Goal: Information Seeking & Learning: Learn about a topic

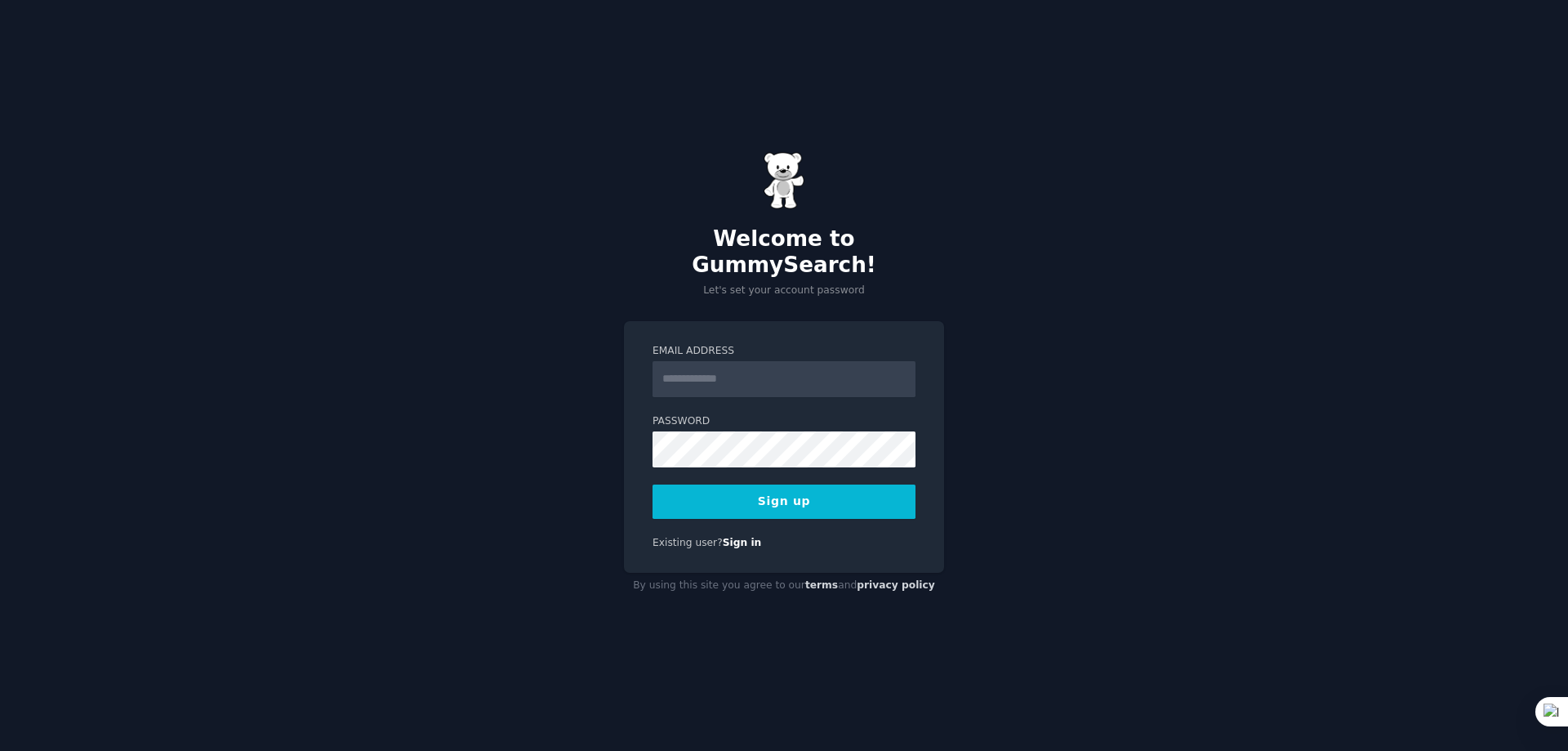
click at [721, 361] on input "Email Address" at bounding box center [784, 379] width 263 height 36
type input "**********"
click at [785, 487] on button "Sign up" at bounding box center [784, 502] width 263 height 35
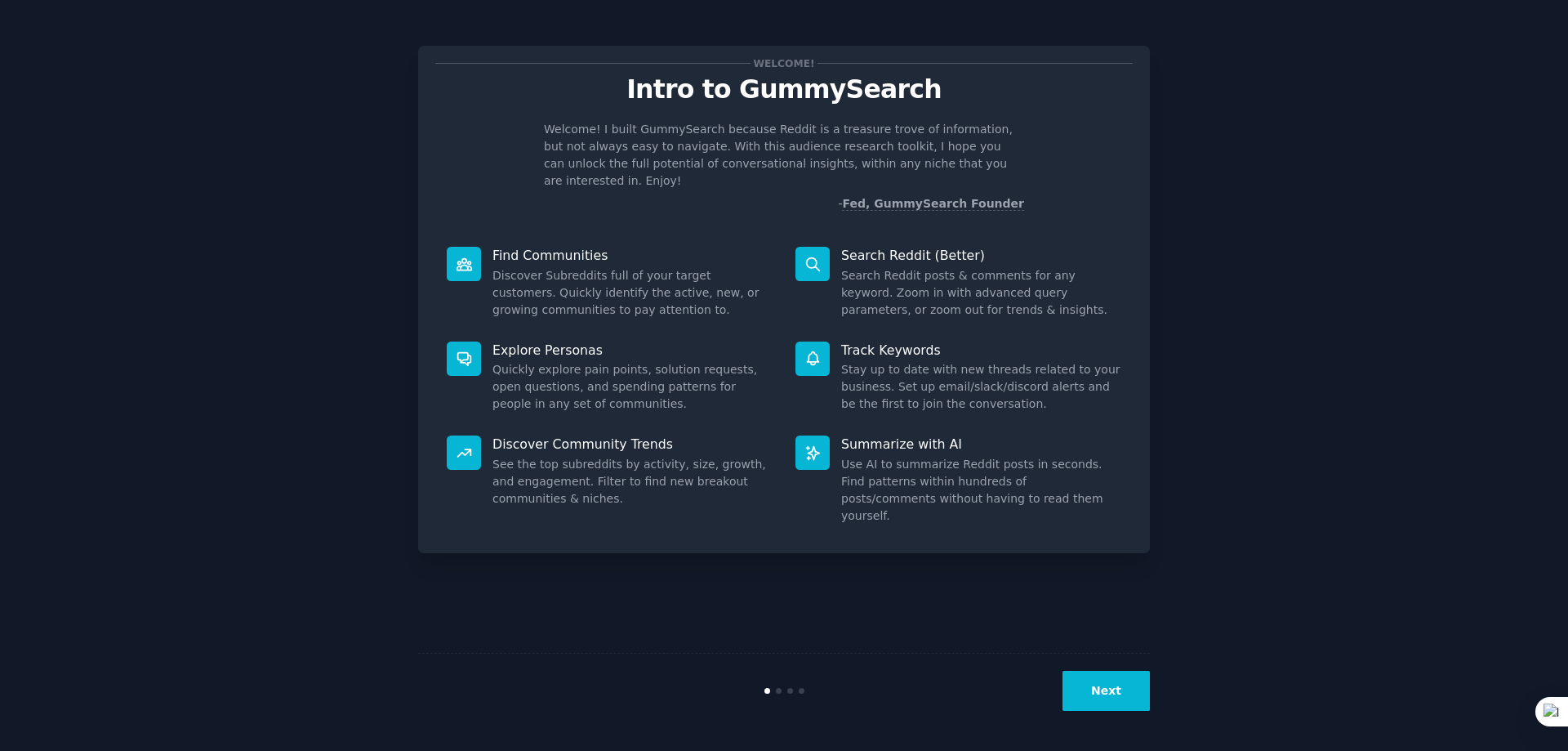
click at [1089, 695] on button "Next" at bounding box center [1105, 691] width 88 height 40
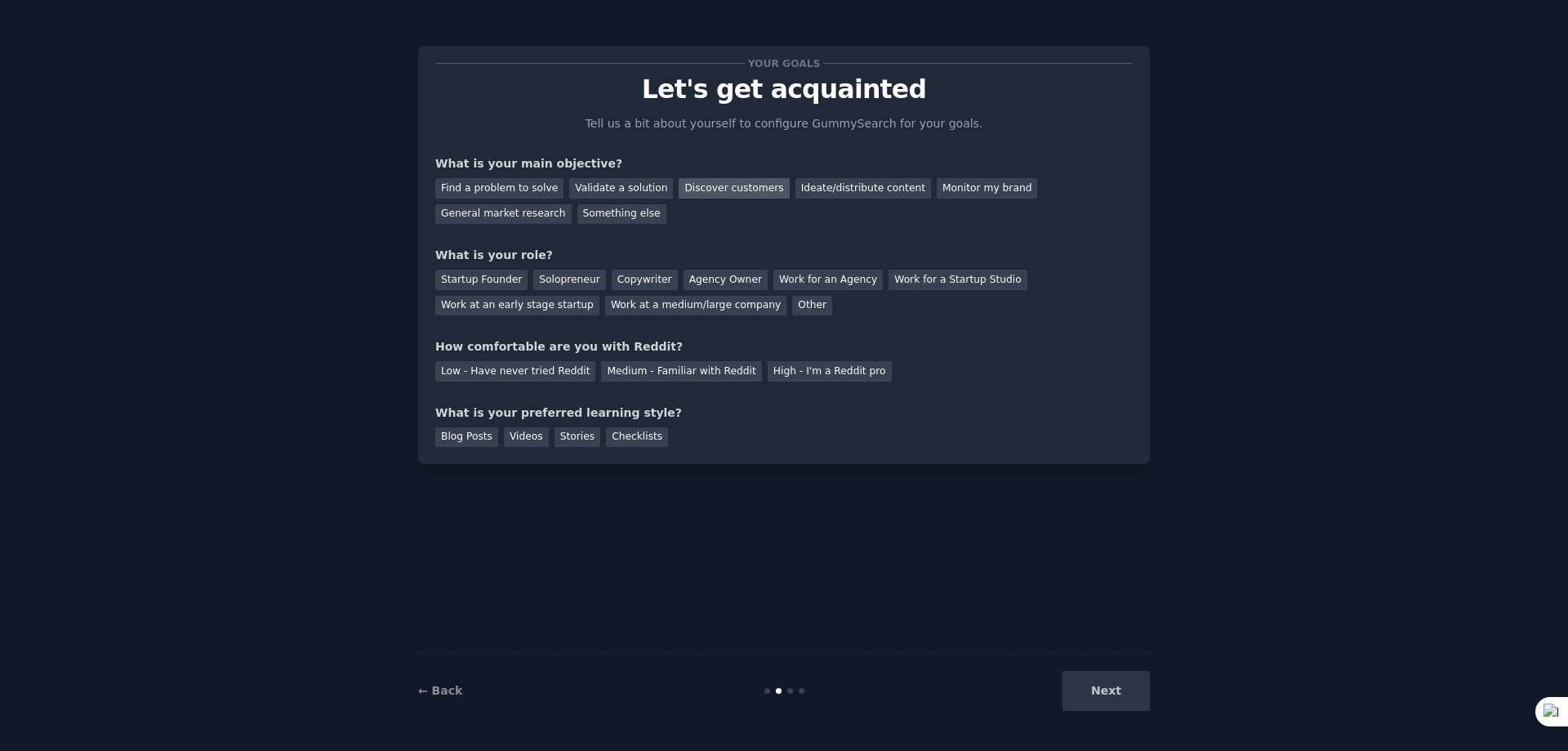
click at [724, 187] on div "Discover customers" at bounding box center [733, 188] width 110 height 21
click at [834, 185] on div "Ideate/distribute content" at bounding box center [863, 188] width 135 height 21
click at [572, 204] on div "General market research" at bounding box center [503, 214] width 136 height 21
click at [699, 282] on div "Agency Owner" at bounding box center [725, 280] width 84 height 21
click at [530, 372] on div "Low - Have never tried Reddit" at bounding box center [515, 372] width 160 height 21
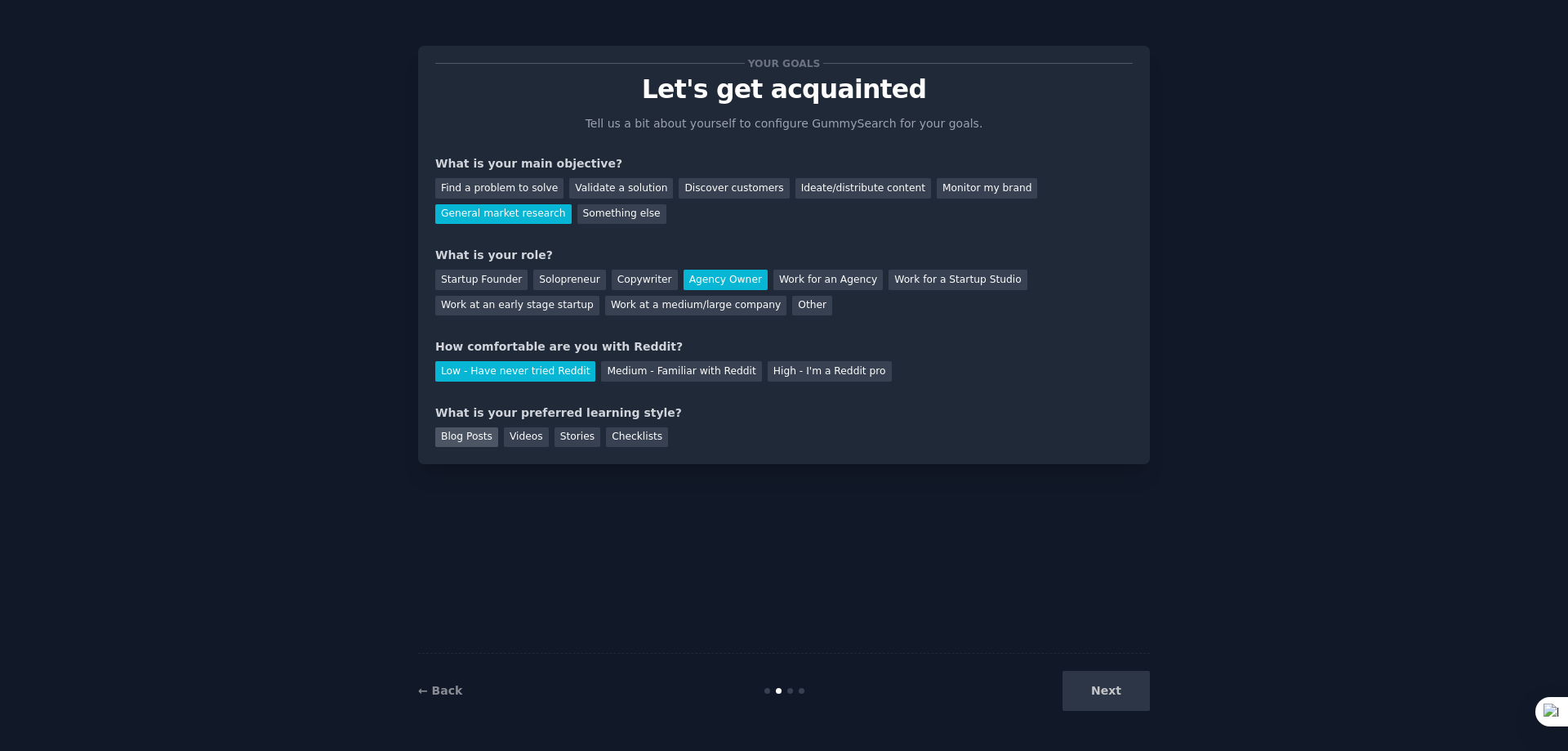
click at [476, 436] on div "Blog Posts" at bounding box center [467, 438] width 62 height 21
click at [1101, 699] on button "Next" at bounding box center [1105, 691] width 88 height 40
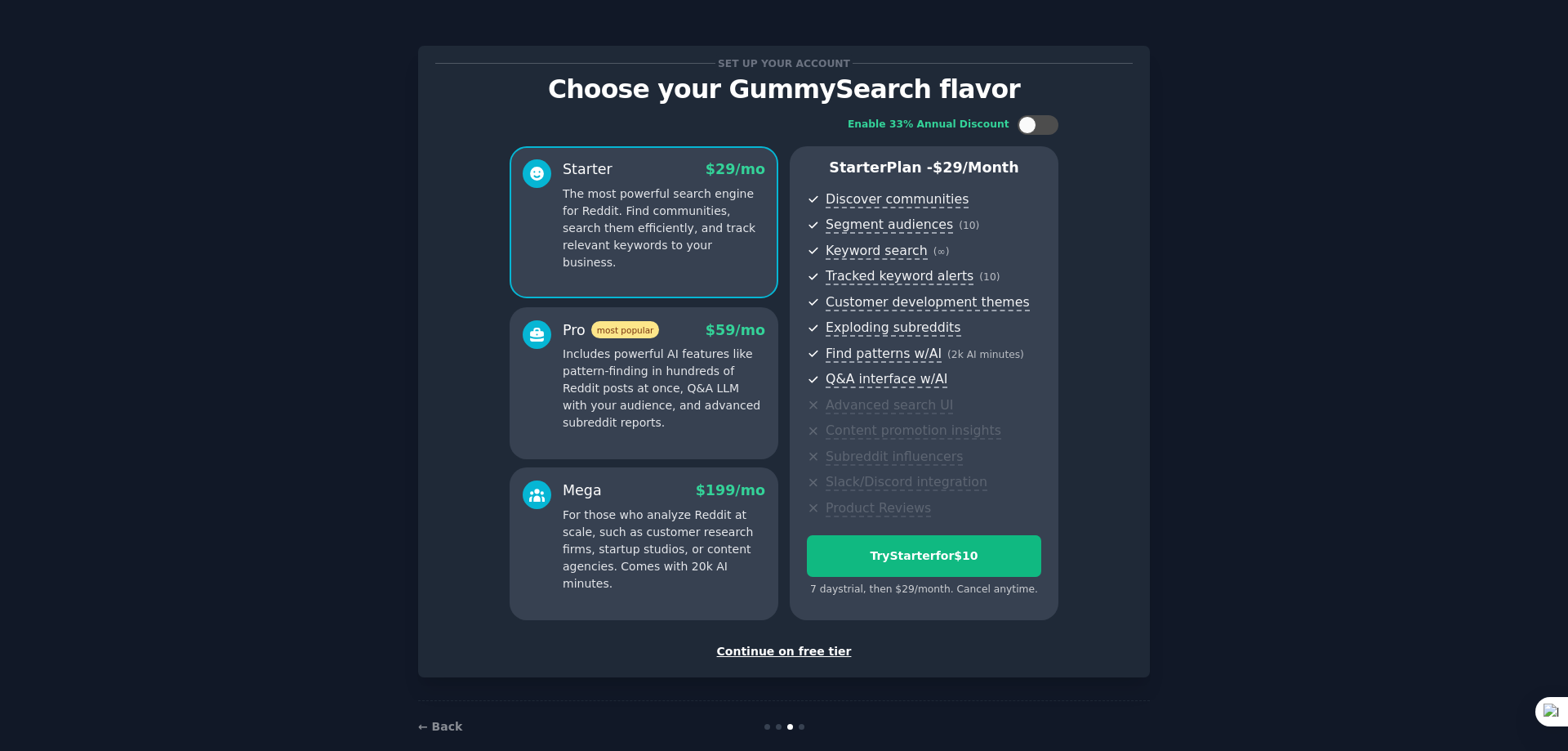
click at [794, 653] on div "Continue on free tier" at bounding box center [784, 652] width 698 height 17
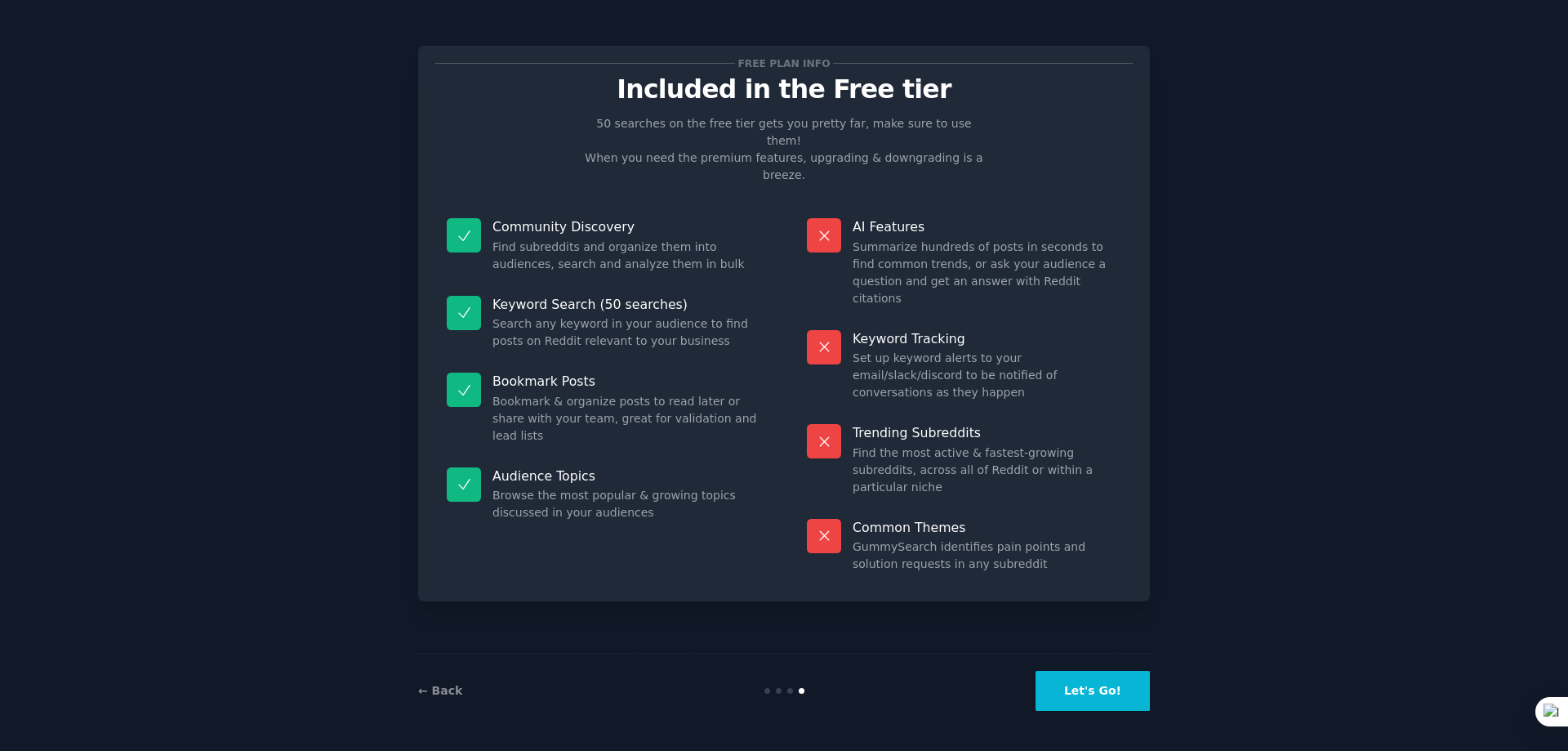
click at [1085, 698] on button "Let's Go!" at bounding box center [1092, 691] width 115 height 40
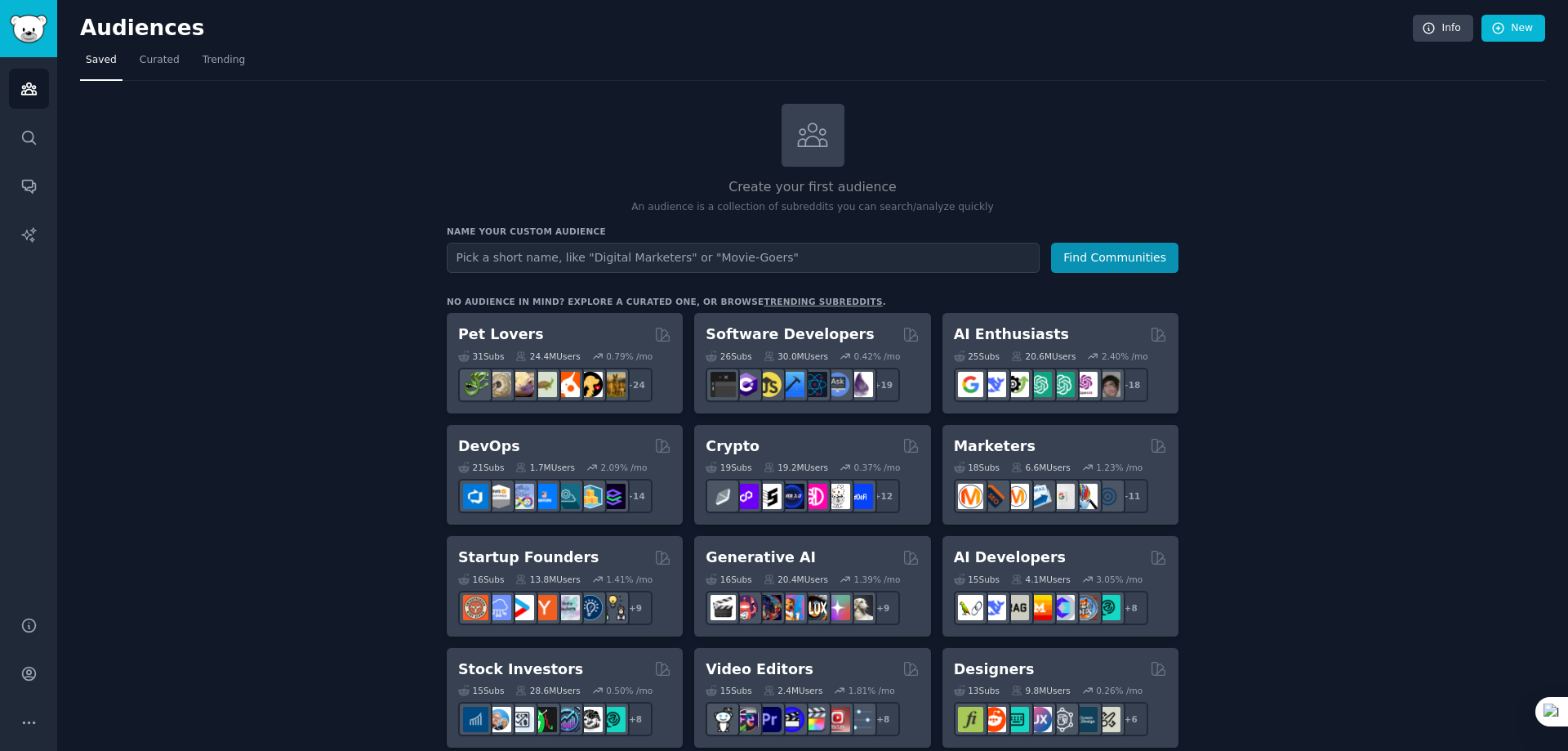
click at [542, 257] on input "text" at bounding box center [743, 257] width 593 height 30
type input "Group formation tools in universities and colleges"
click at [1127, 260] on button "Find Communities" at bounding box center [1114, 257] width 128 height 30
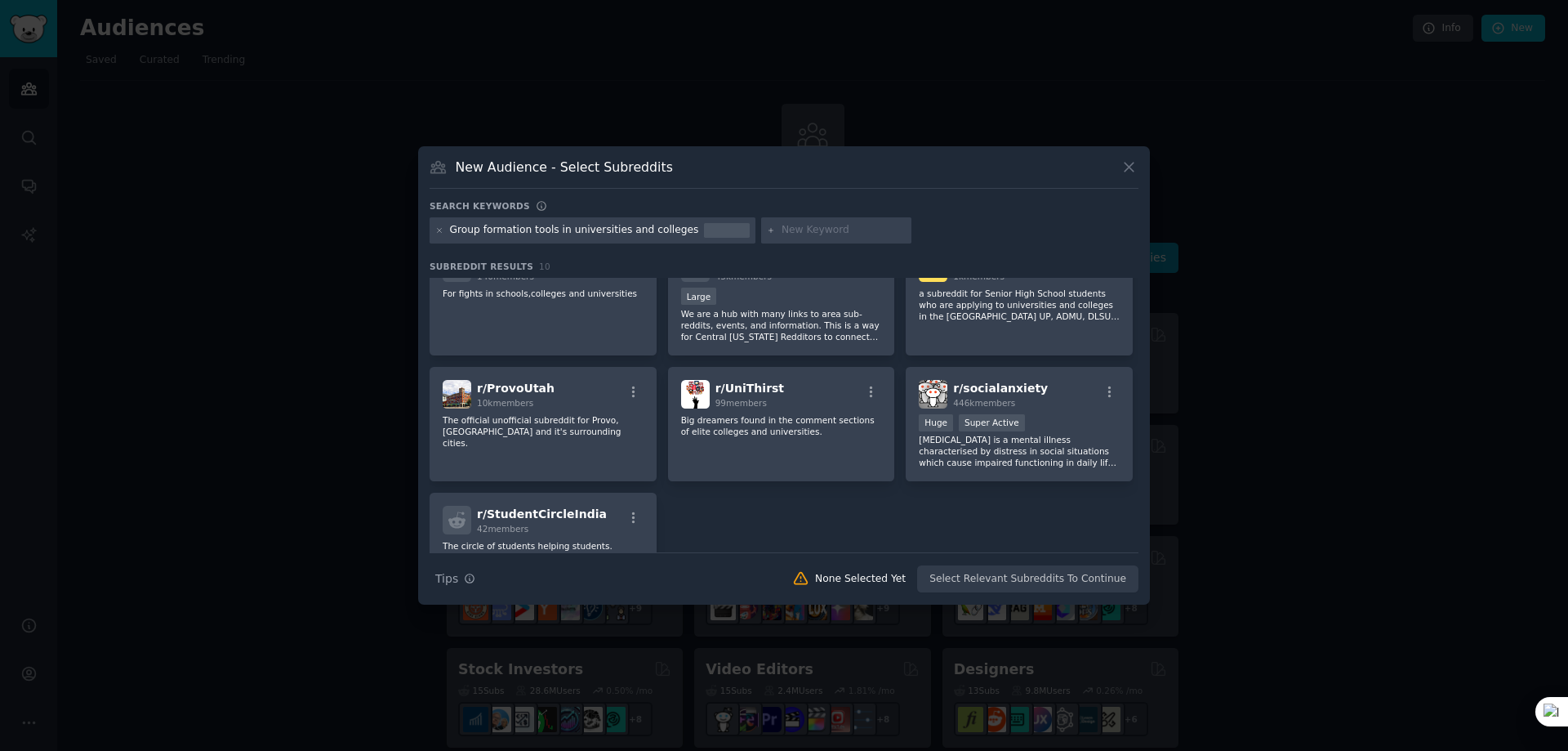
scroll to position [256, 0]
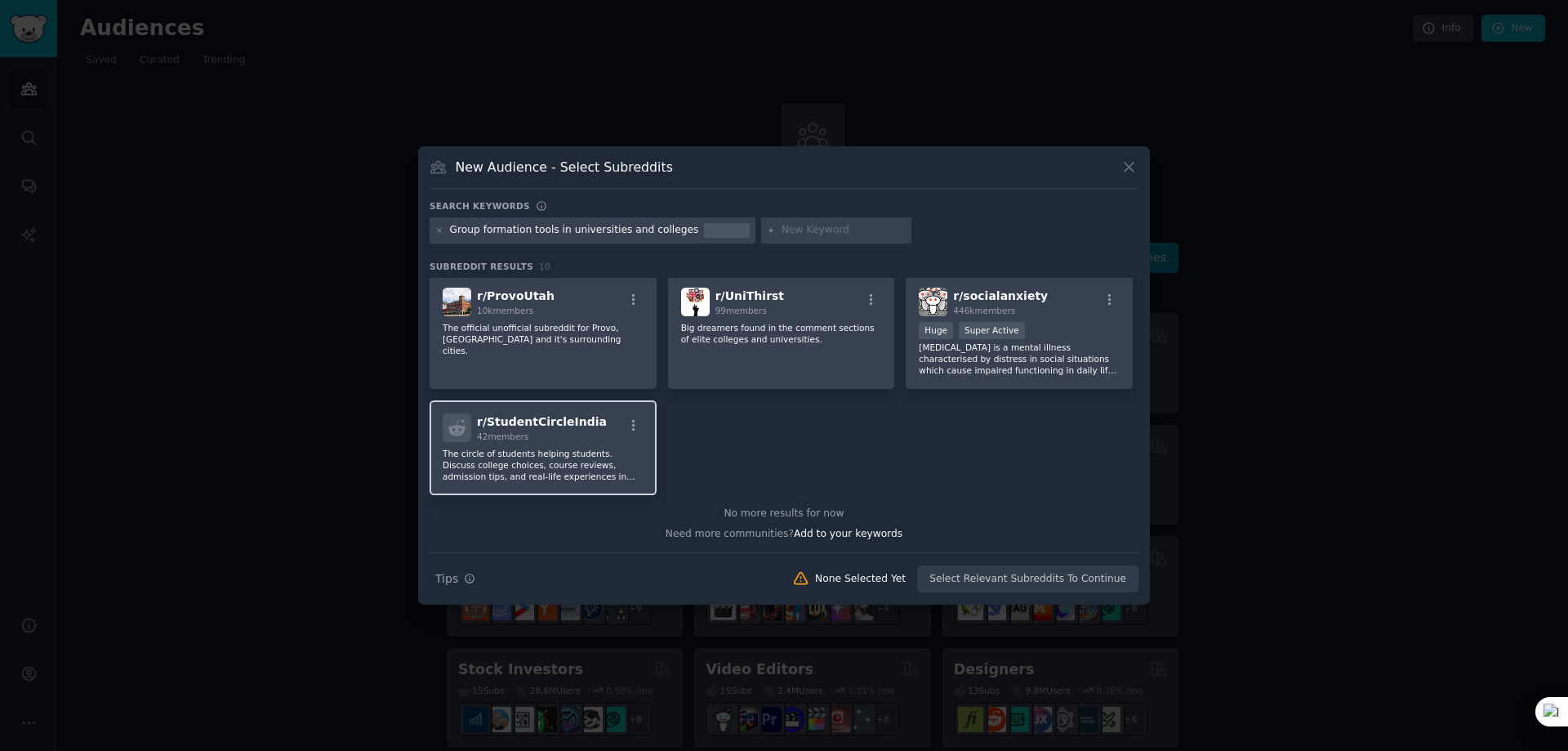
click at [583, 437] on div "r/ StudentCircleIndia 42 members" at bounding box center [542, 427] width 200 height 29
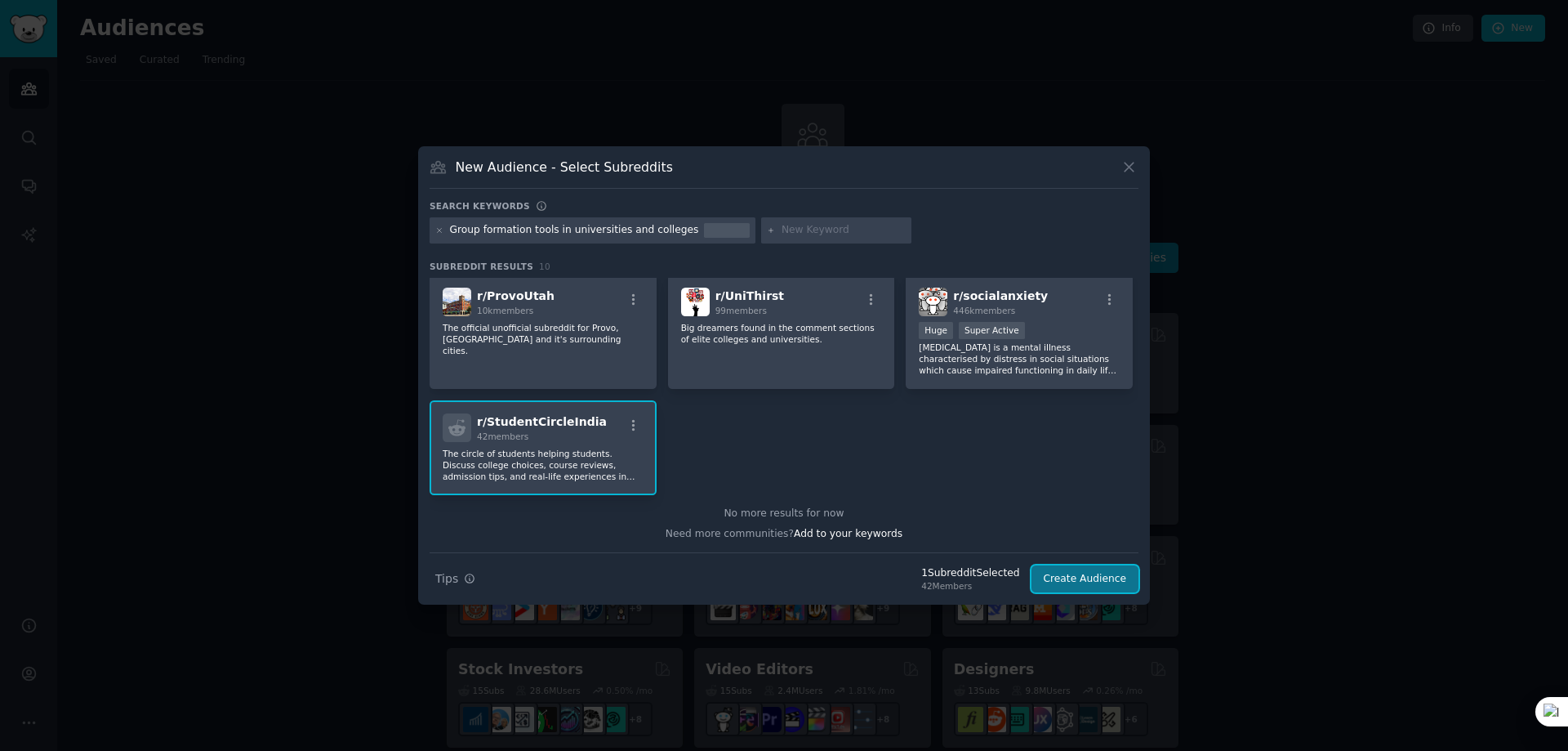
click at [1058, 582] on button "Create Audience" at bounding box center [1086, 579] width 108 height 28
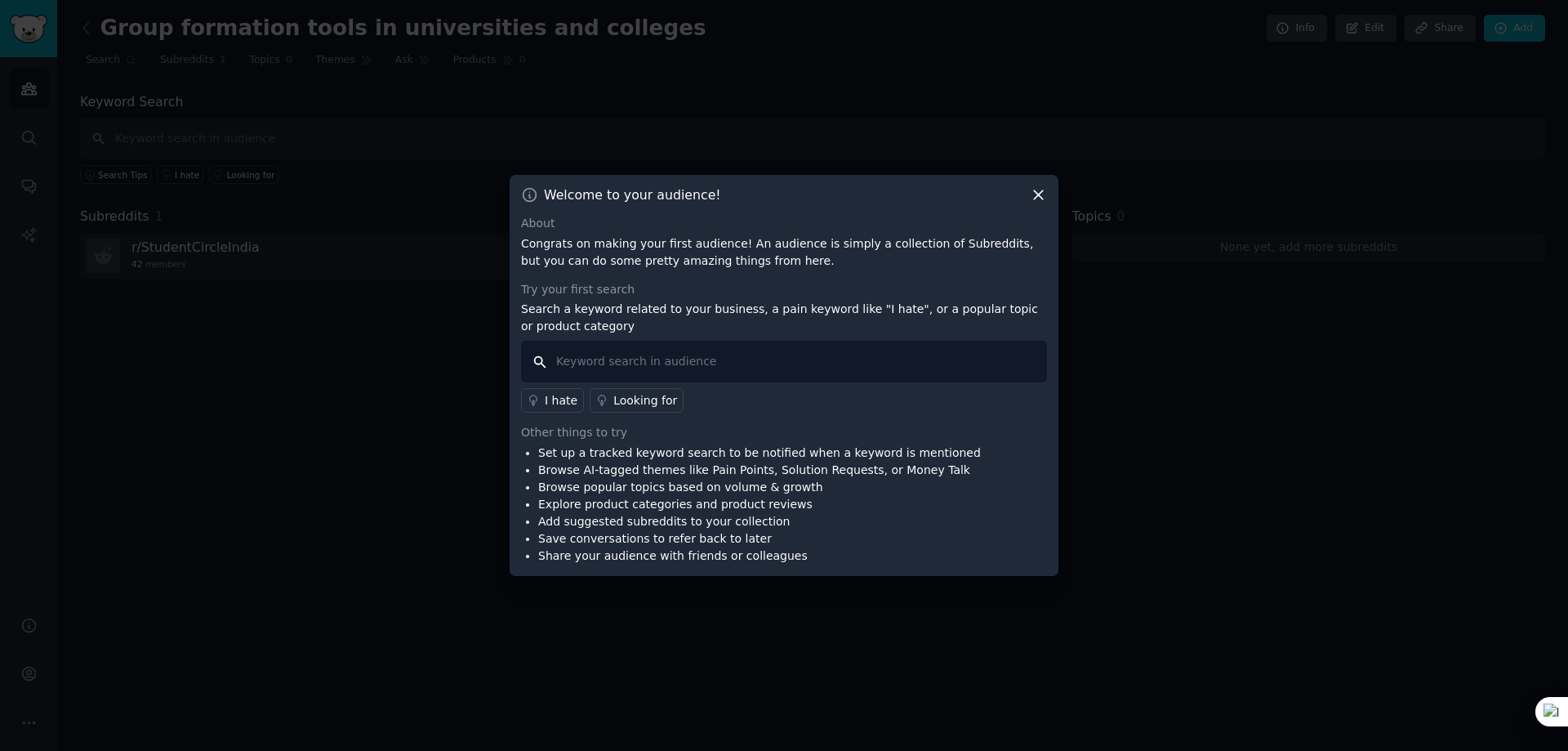
click at [592, 362] on input "text" at bounding box center [784, 361] width 526 height 42
type input "student group formation tools"
click at [630, 406] on div "Looking for" at bounding box center [645, 401] width 63 height 17
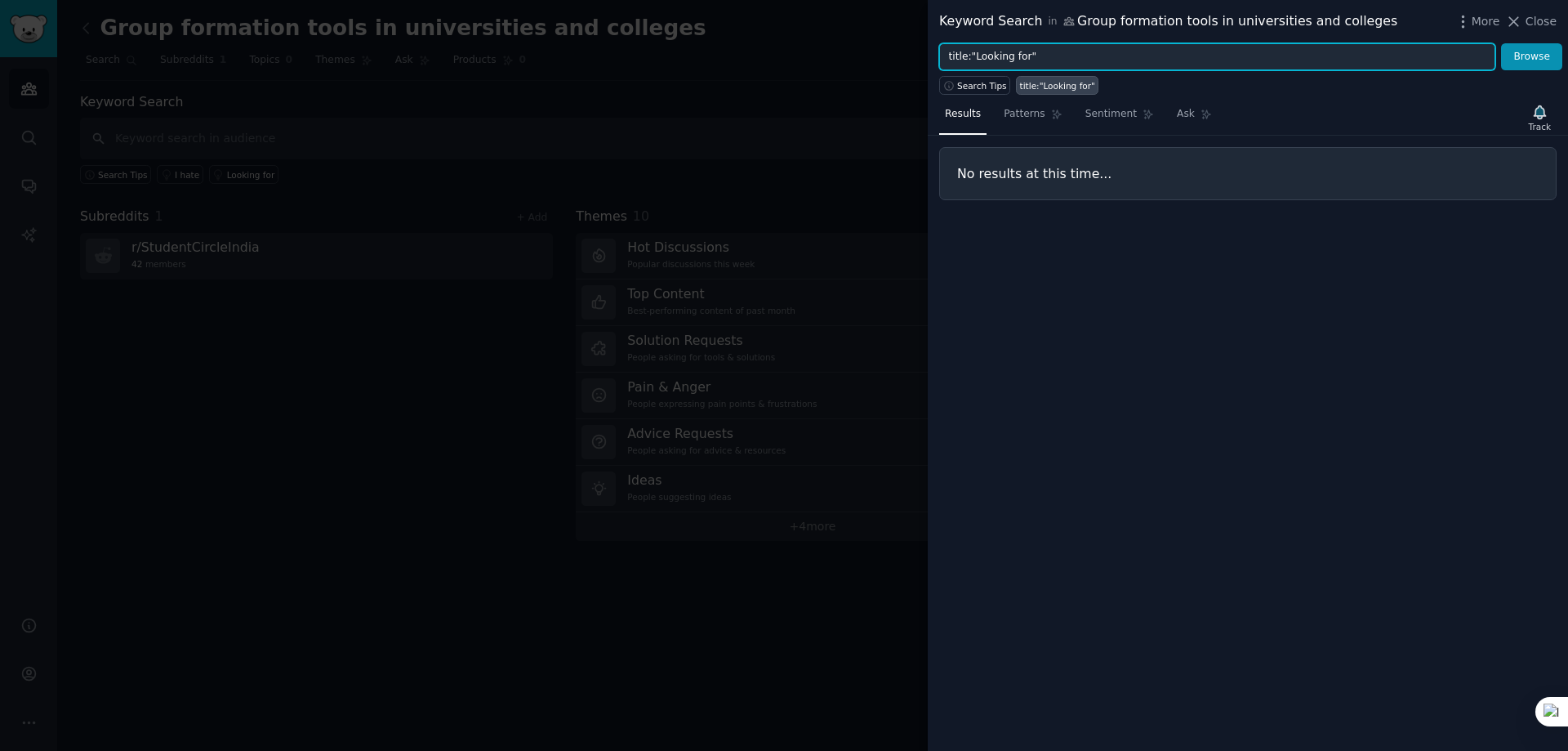
drag, startPoint x: 1049, startPoint y: 59, endPoint x: 940, endPoint y: 63, distance: 109.1
click at [940, 63] on input "title:"Looking for"" at bounding box center [1217, 57] width 556 height 28
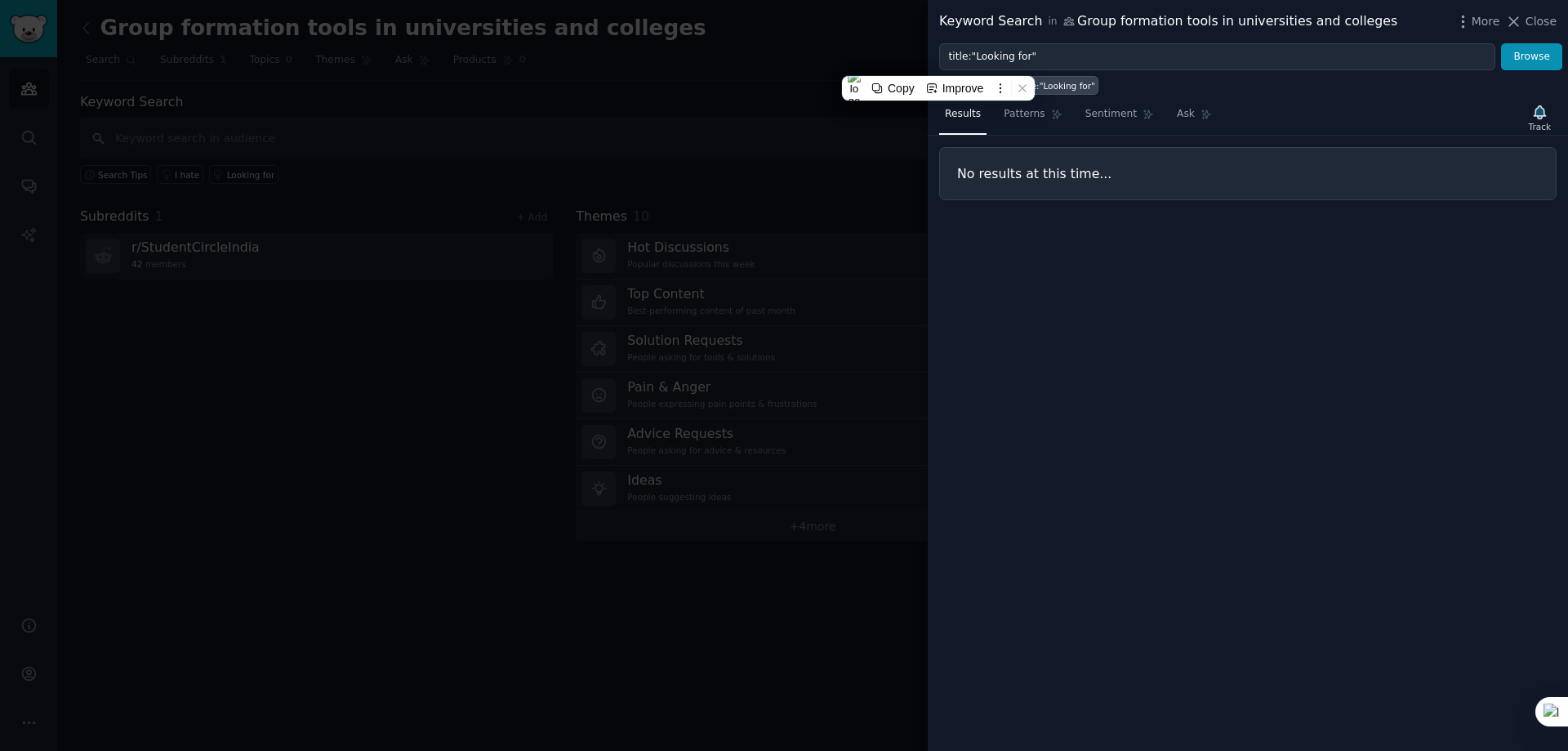
click at [1095, 267] on div "Results Patterns Sentiment Ask Track No results at this time..." at bounding box center [1248, 423] width 640 height 656
click at [1539, 16] on span "Close" at bounding box center [1541, 22] width 31 height 17
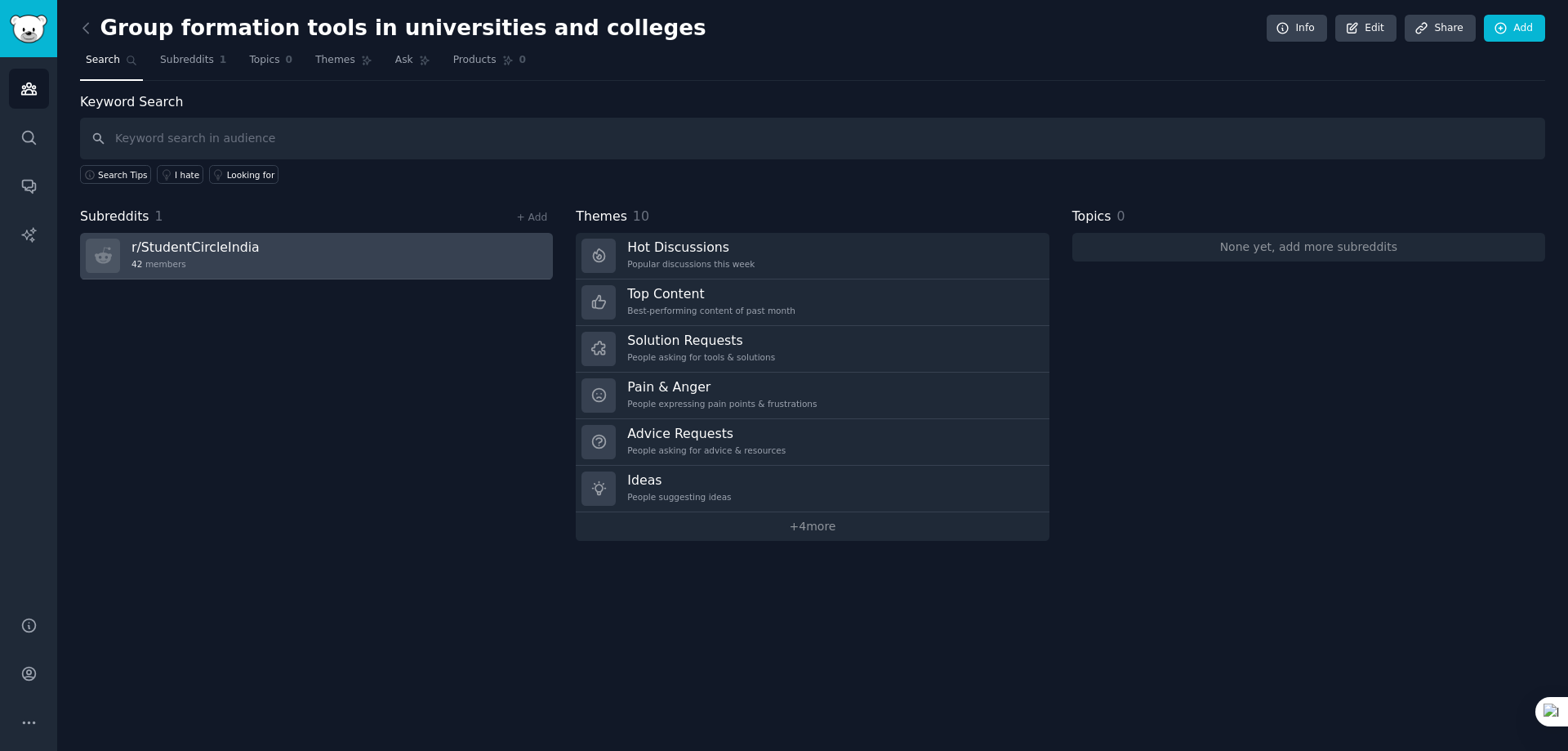
click at [411, 252] on link "r/ StudentCircleIndia 42 members" at bounding box center [316, 256] width 473 height 47
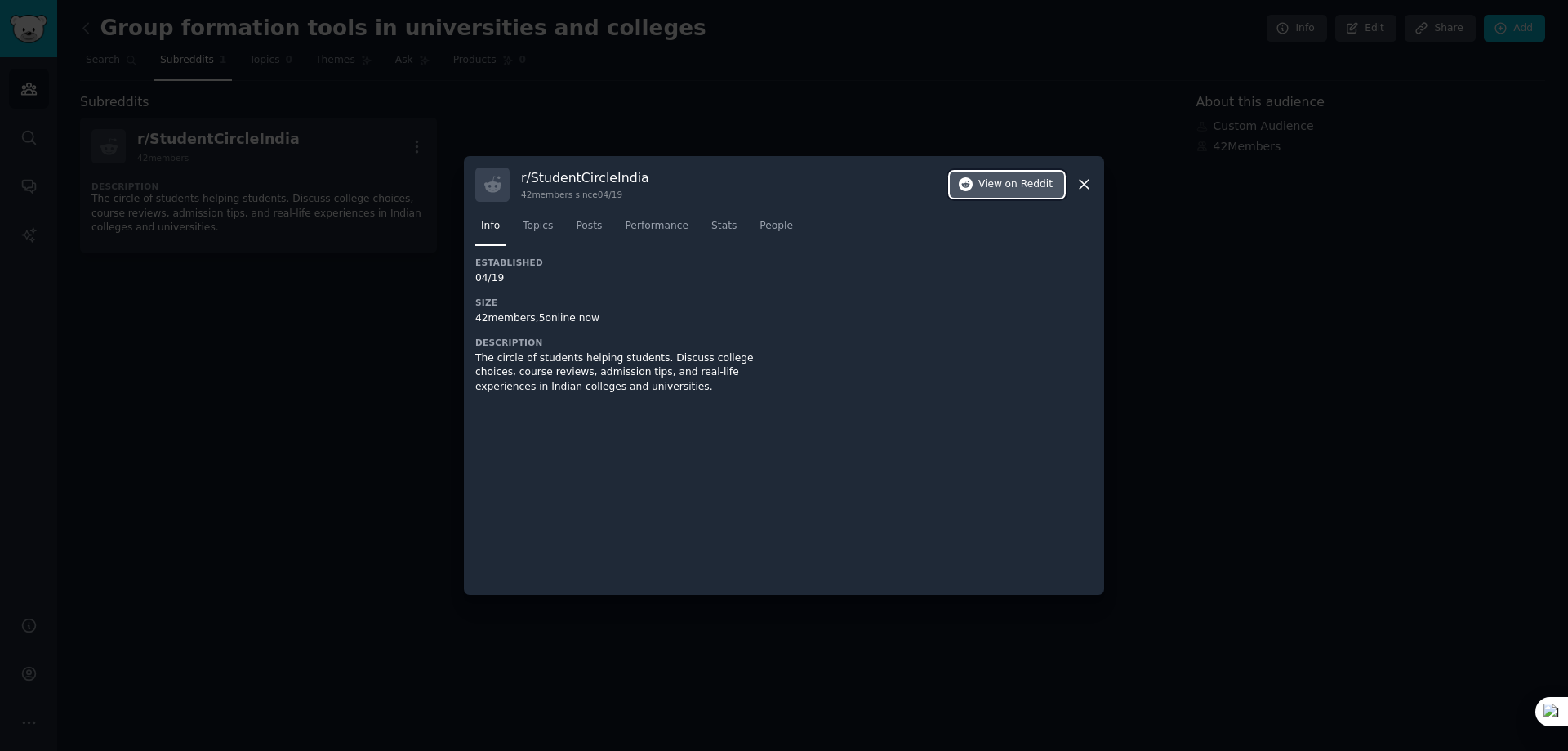
click at [1003, 187] on span "View on Reddit" at bounding box center [1015, 184] width 75 height 15
